Goal: Task Accomplishment & Management: Use online tool/utility

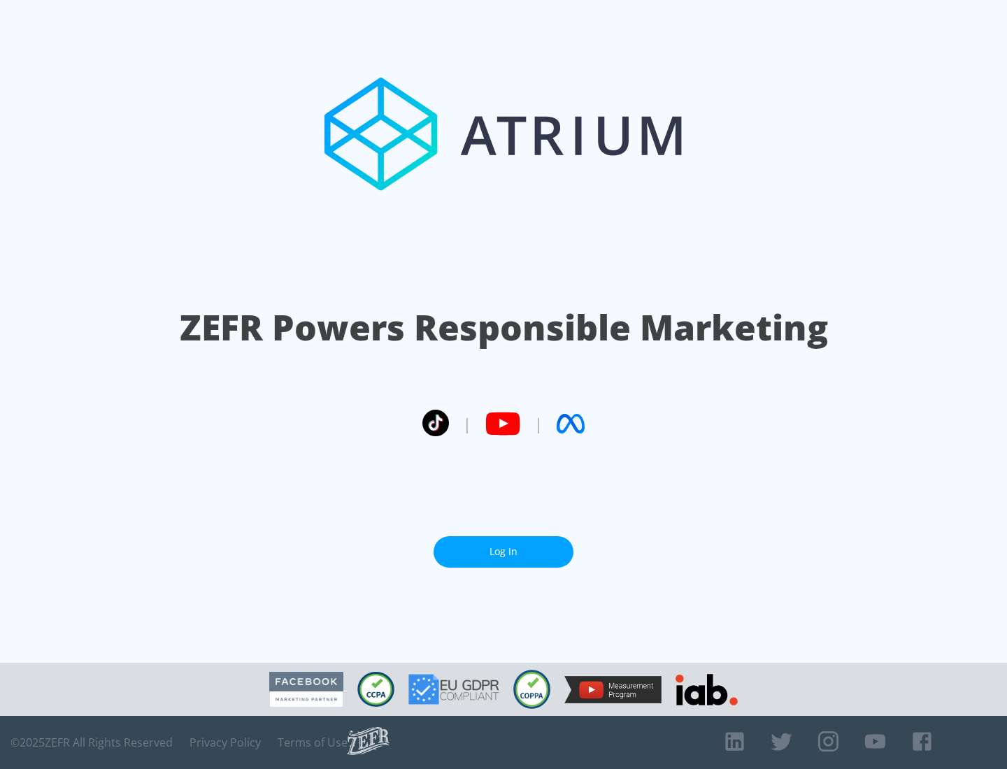
click at [504, 552] on link "Log In" at bounding box center [504, 551] width 140 height 31
